Goal: Transaction & Acquisition: Purchase product/service

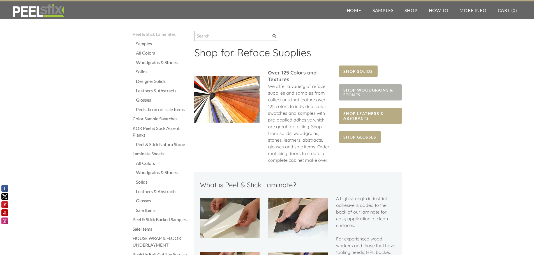
click at [356, 91] on span "SHOP WOODGRAINS & STONES" at bounding box center [370, 92] width 62 height 16
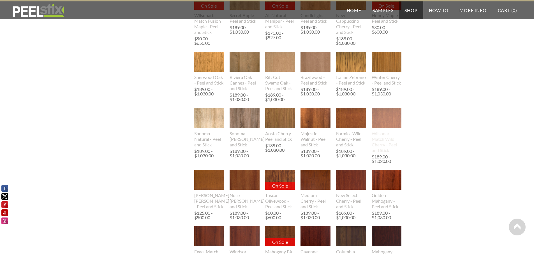
click at [383, 120] on img at bounding box center [387, 118] width 30 height 20
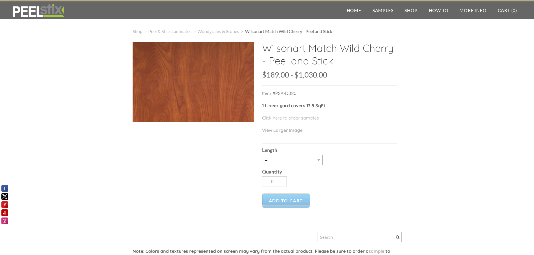
click at [179, 100] on div at bounding box center [193, 82] width 121 height 81
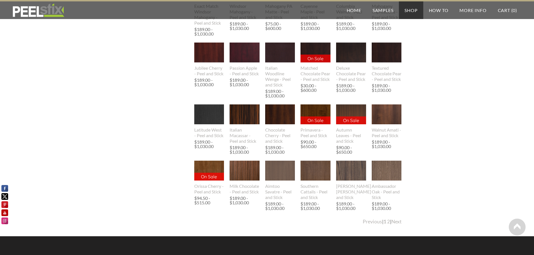
scroll to position [582, 0]
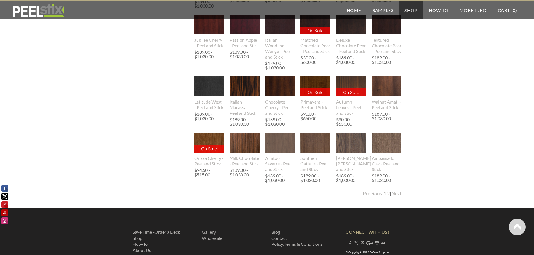
click at [387, 197] on link "2" at bounding box center [388, 194] width 3 height 6
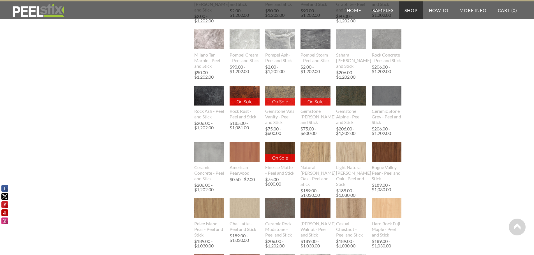
scroll to position [448, 0]
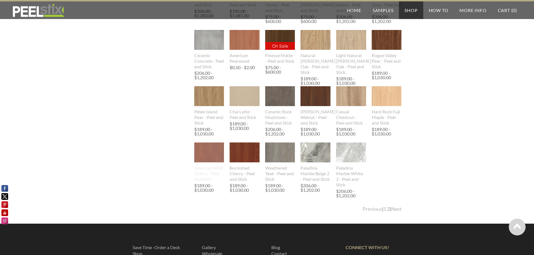
click at [205, 162] on img at bounding box center [209, 153] width 30 height 36
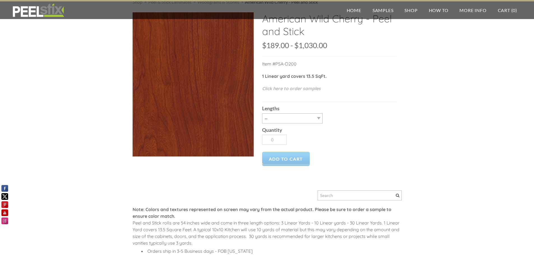
scroll to position [1, 0]
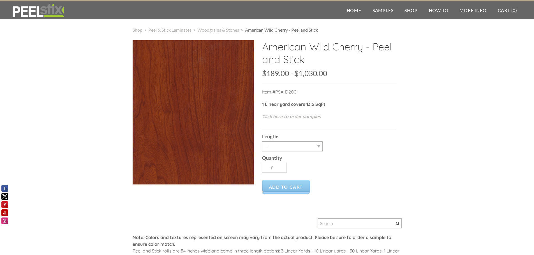
click at [396, 131] on div "Lengths -- 3LY 10LY 15LY 30LY" at bounding box center [329, 140] width 134 height 21
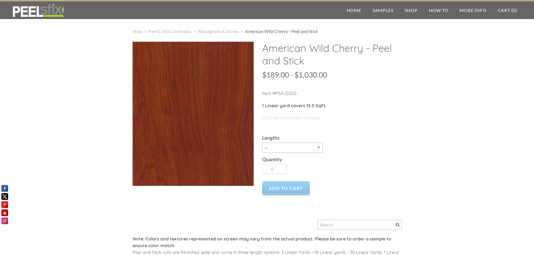
click at [285, 118] on link "Click here to order samples" at bounding box center [291, 118] width 59 height 6
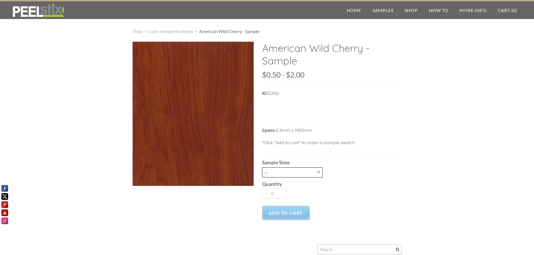
select select "2.5" x 7" (No Peel and Stick) Swatch"
type input "1"
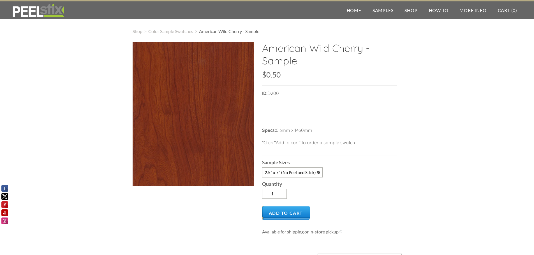
click at [158, 204] on div "American Wild Cherry - Sample SKU: null $0.50 0.5 2 $0.50 - $2.00 Unavailable p…" at bounding box center [267, 191] width 269 height 299
click at [291, 214] on span "Add to Cart" at bounding box center [286, 213] width 48 height 14
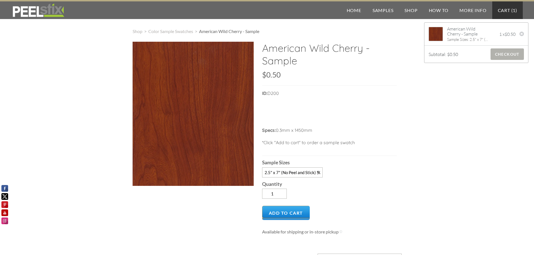
click at [507, 55] on span "Checkout" at bounding box center [506, 53] width 33 height 11
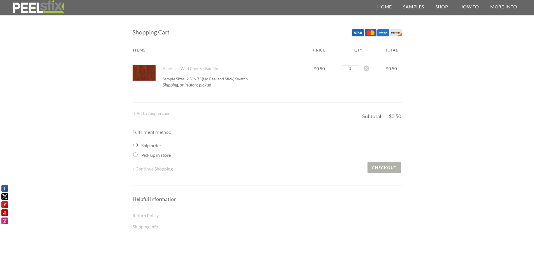
click at [382, 168] on span "Checkout" at bounding box center [383, 167] width 33 height 11
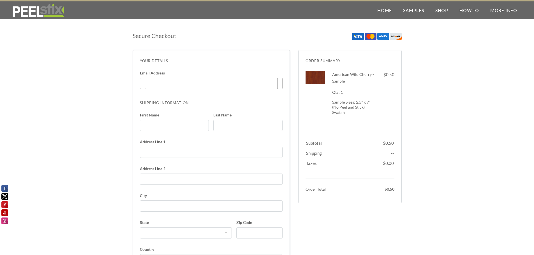
click at [161, 84] on input "Email Address Enter code" at bounding box center [211, 83] width 133 height 11
type input "clifford1771@gmail.com"
click at [155, 125] on input "First Name" at bounding box center [174, 125] width 69 height 11
type input "clifford"
type input "jones"
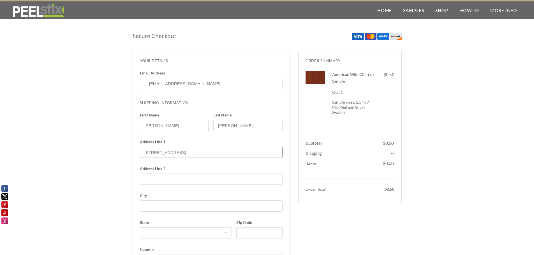
type input "8031 chestnut gate dr"
click at [147, 207] on input "City" at bounding box center [211, 206] width 143 height 11
type input "converse"
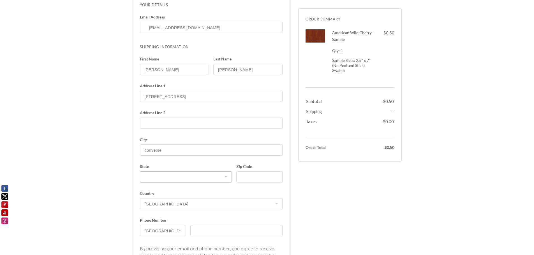
select select "TX"
click at [252, 177] on input "Zip Code" at bounding box center [259, 176] width 46 height 11
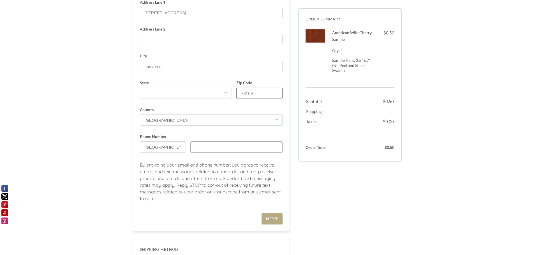
type input "78109"
click at [203, 149] on input "text" at bounding box center [236, 147] width 92 height 11
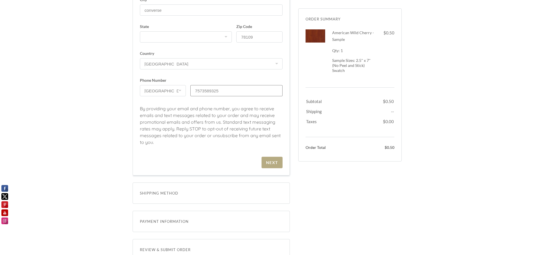
scroll to position [280, 0]
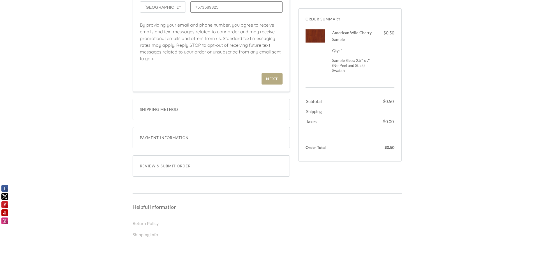
type input "7573589325"
click at [170, 108] on span "Shipping Method" at bounding box center [211, 109] width 143 height 7
click at [268, 78] on div "Next" at bounding box center [272, 78] width 12 height 5
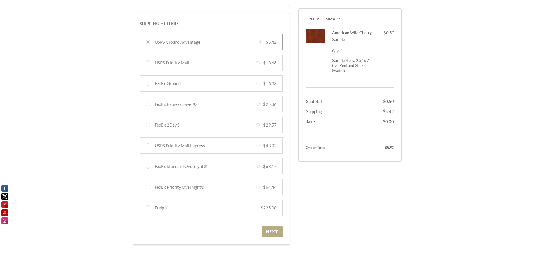
scroll to position [224, 0]
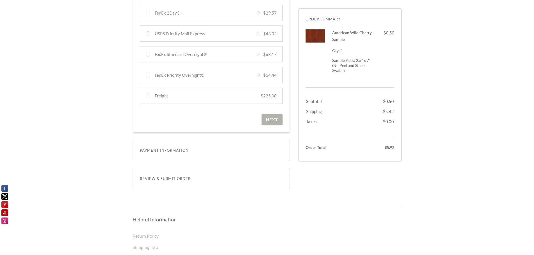
click at [272, 120] on div "Next" at bounding box center [272, 119] width 12 height 5
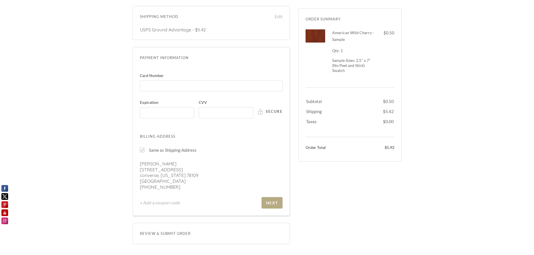
scroll to position [96, 0]
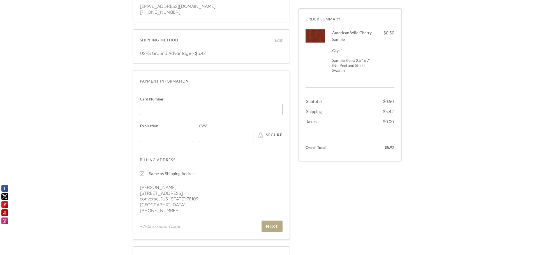
click at [198, 107] on iframe at bounding box center [212, 109] width 139 height 5
click at [230, 140] on div at bounding box center [226, 136] width 55 height 11
click at [230, 134] on input "CVV" at bounding box center [227, 134] width 51 height 0
click at [272, 226] on div "Next" at bounding box center [272, 226] width 12 height 5
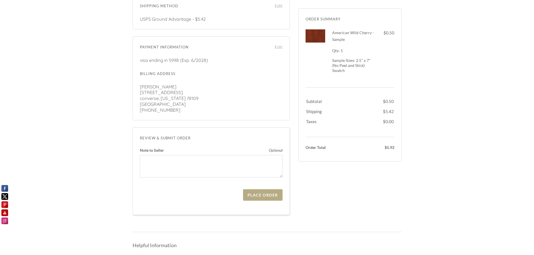
scroll to position [170, 0]
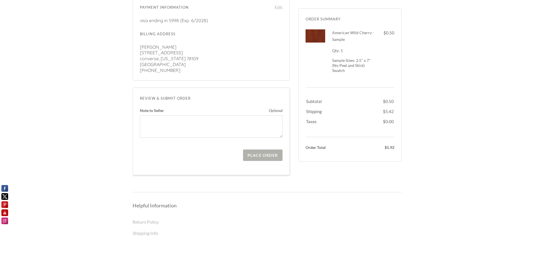
click at [266, 157] on div "Place Order" at bounding box center [262, 155] width 30 height 5
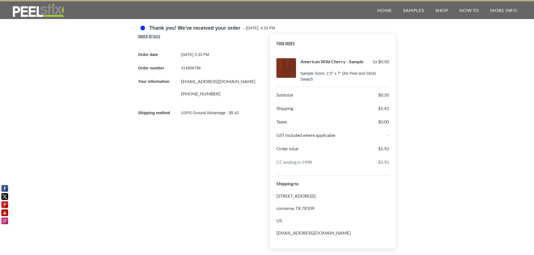
click at [285, 60] on div at bounding box center [286, 68] width 20 height 20
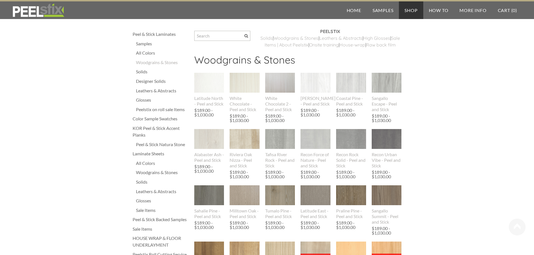
scroll to position [448, 0]
